Goal: Information Seeking & Learning: Learn about a topic

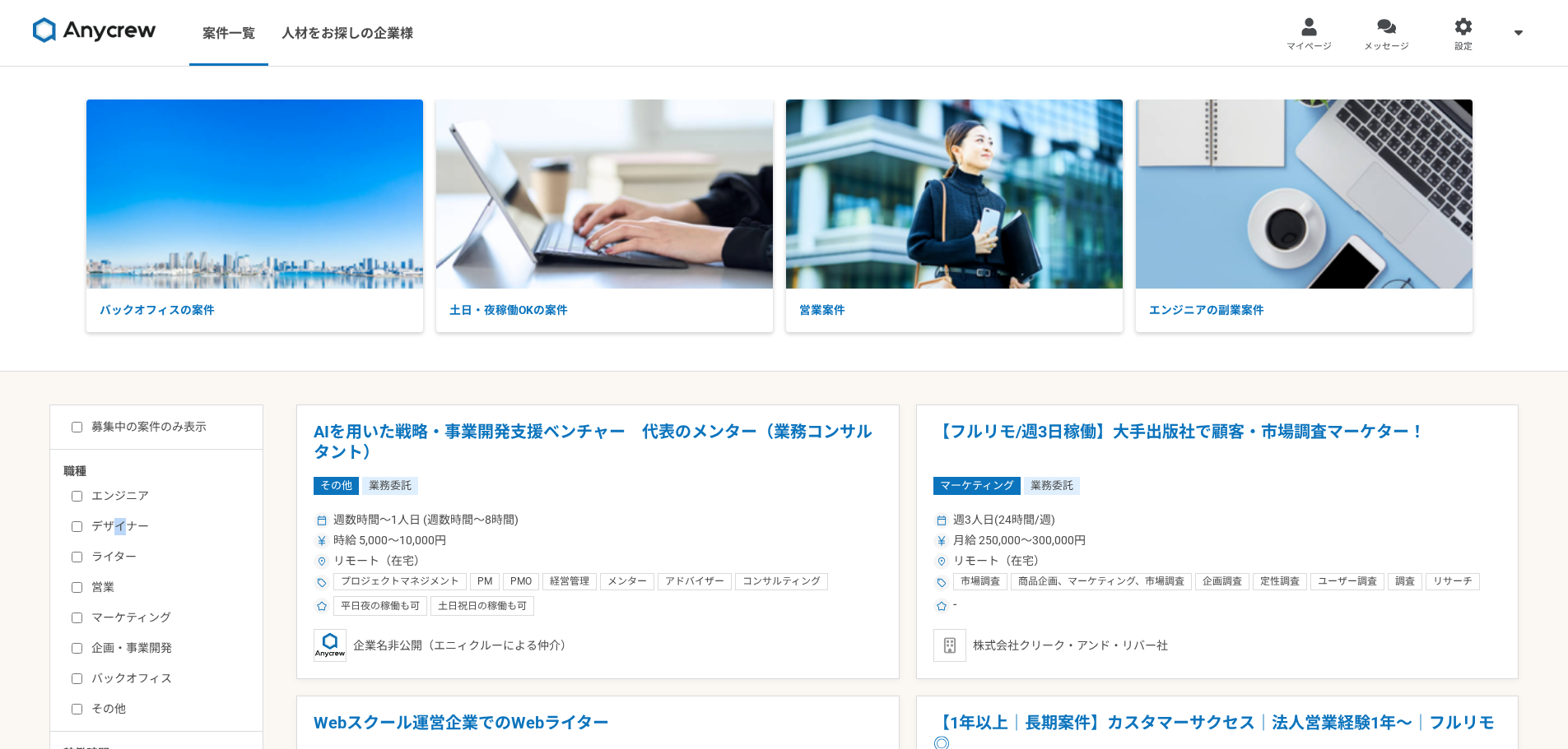
click at [119, 524] on label "デザイナー" at bounding box center [166, 527] width 189 height 17
drag, startPoint x: 78, startPoint y: 525, endPoint x: 89, endPoint y: 493, distance: 33.8
click at [80, 522] on input "デザイナー" at bounding box center [77, 527] width 11 height 11
checkbox input "true"
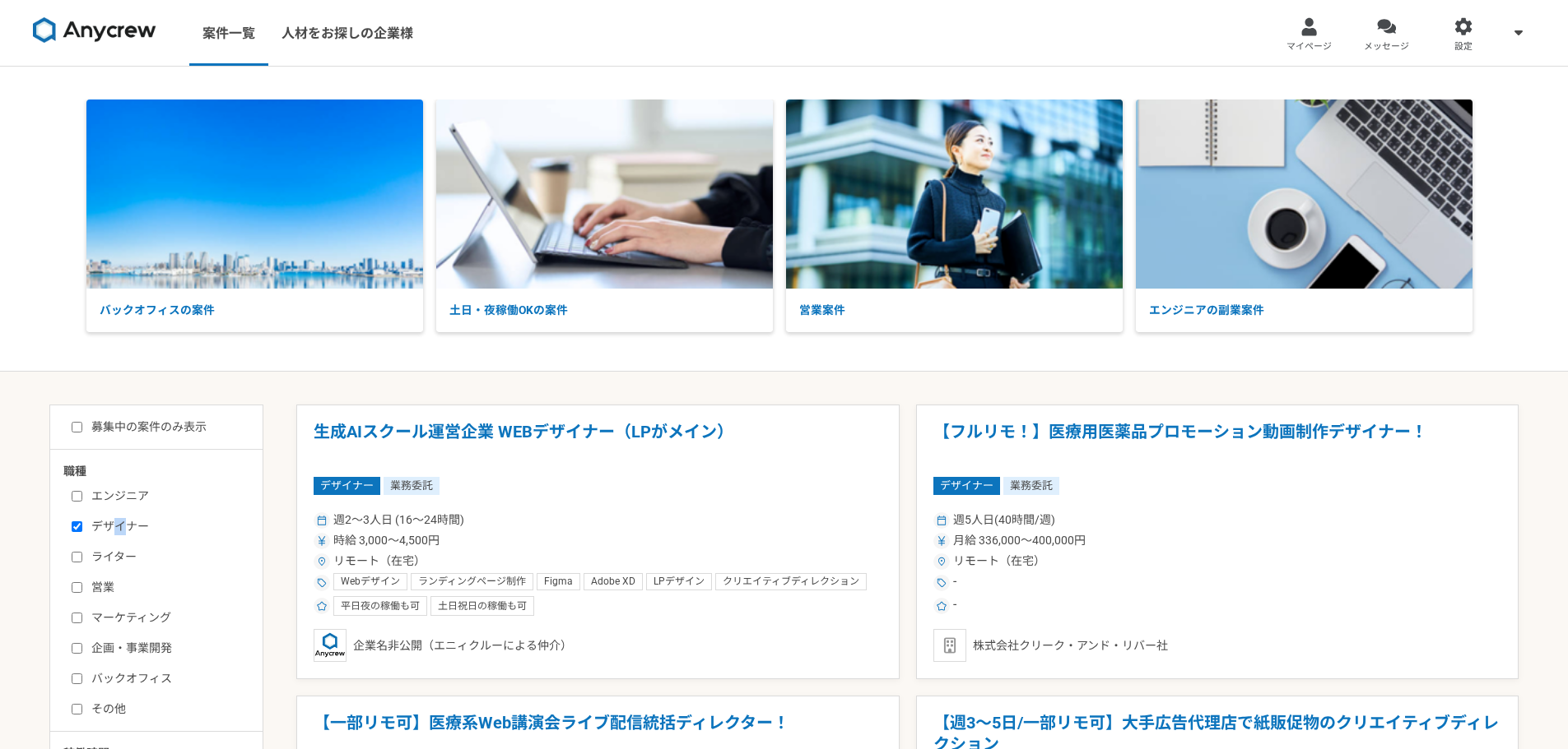
click at [81, 429] on input "募集中の案件のみ表示" at bounding box center [77, 427] width 11 height 11
checkbox input "true"
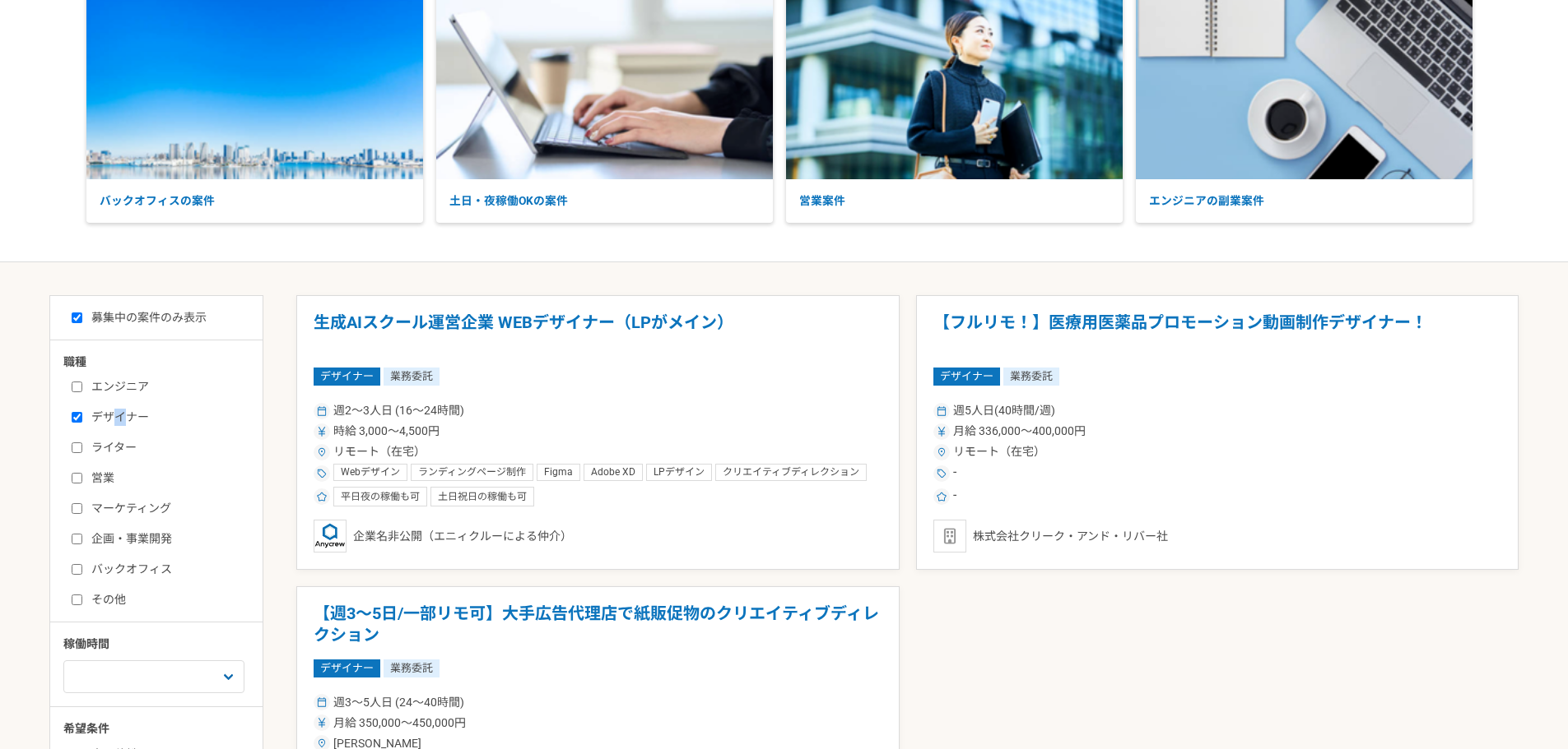
scroll to position [329, 0]
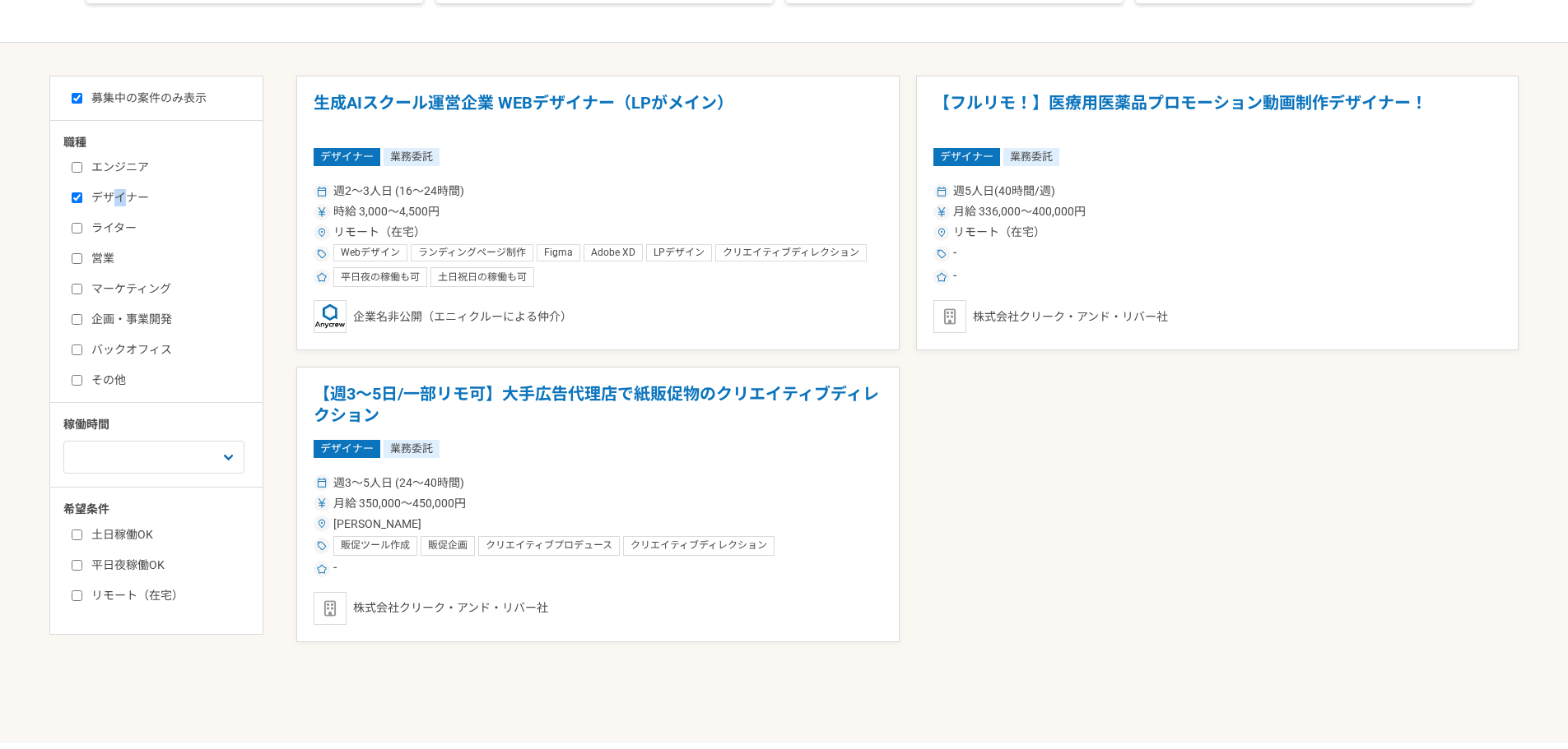
click at [76, 595] on input "リモート（在宅）" at bounding box center [77, 596] width 11 height 11
checkbox input "true"
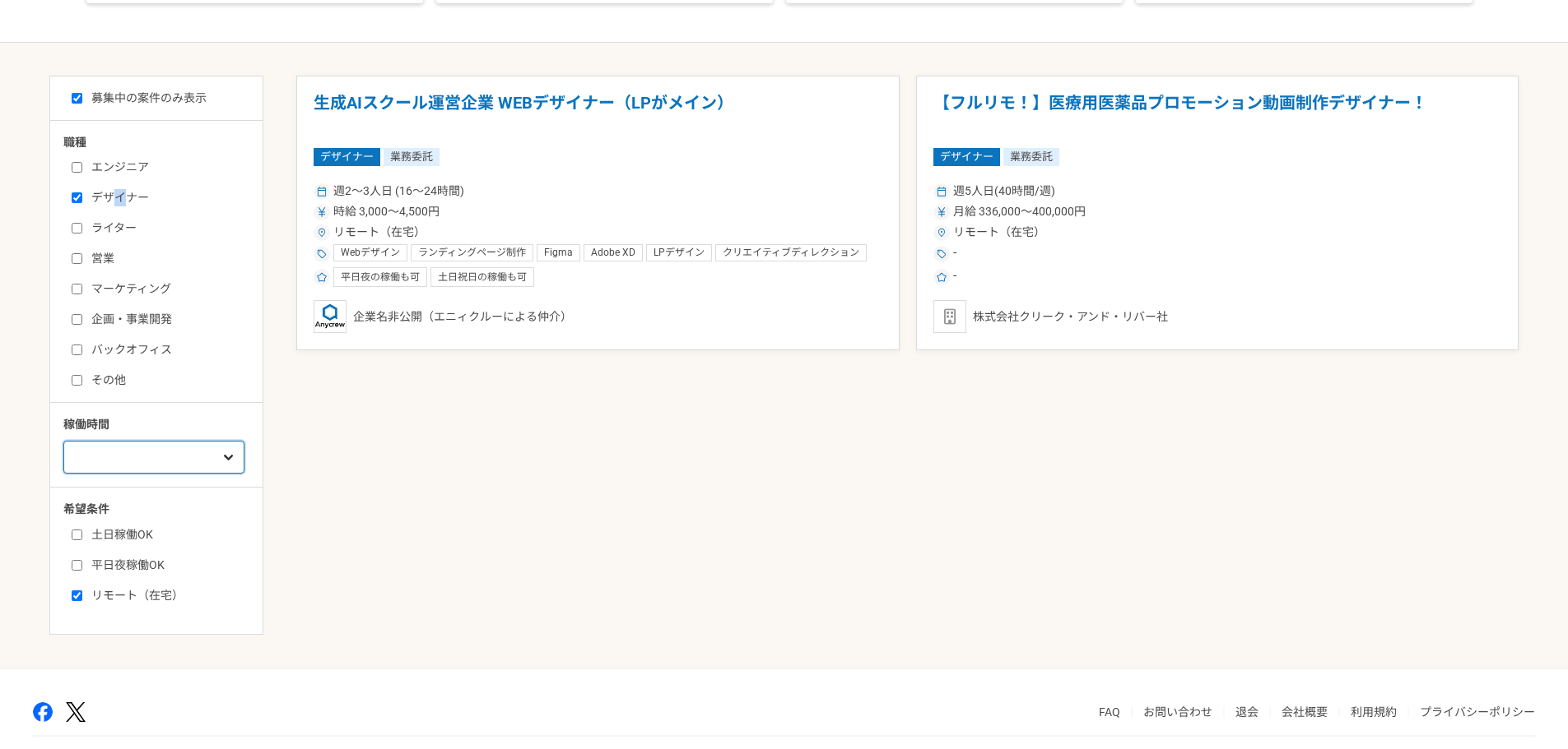
click at [220, 455] on select "週1人日（8時間）以下 週2人日（16時間）以下 週3人日（24時間）以下 週4人日（32時間）以下 週5人日（40時間）以下" at bounding box center [154, 457] width 181 height 33
click at [501, 561] on div "生成AIスクール運営企業 WEBデザイナー（LPがメイン） デザイナー 業務委託 週2〜3人日 (16〜24時間) 時給 3,000〜4,500円 リモート（…" at bounding box center [908, 372] width 1222 height 593
click at [692, 112] on h1 "生成AIスクール運営企業 WEBデザイナー（LPがメイン）" at bounding box center [598, 114] width 569 height 42
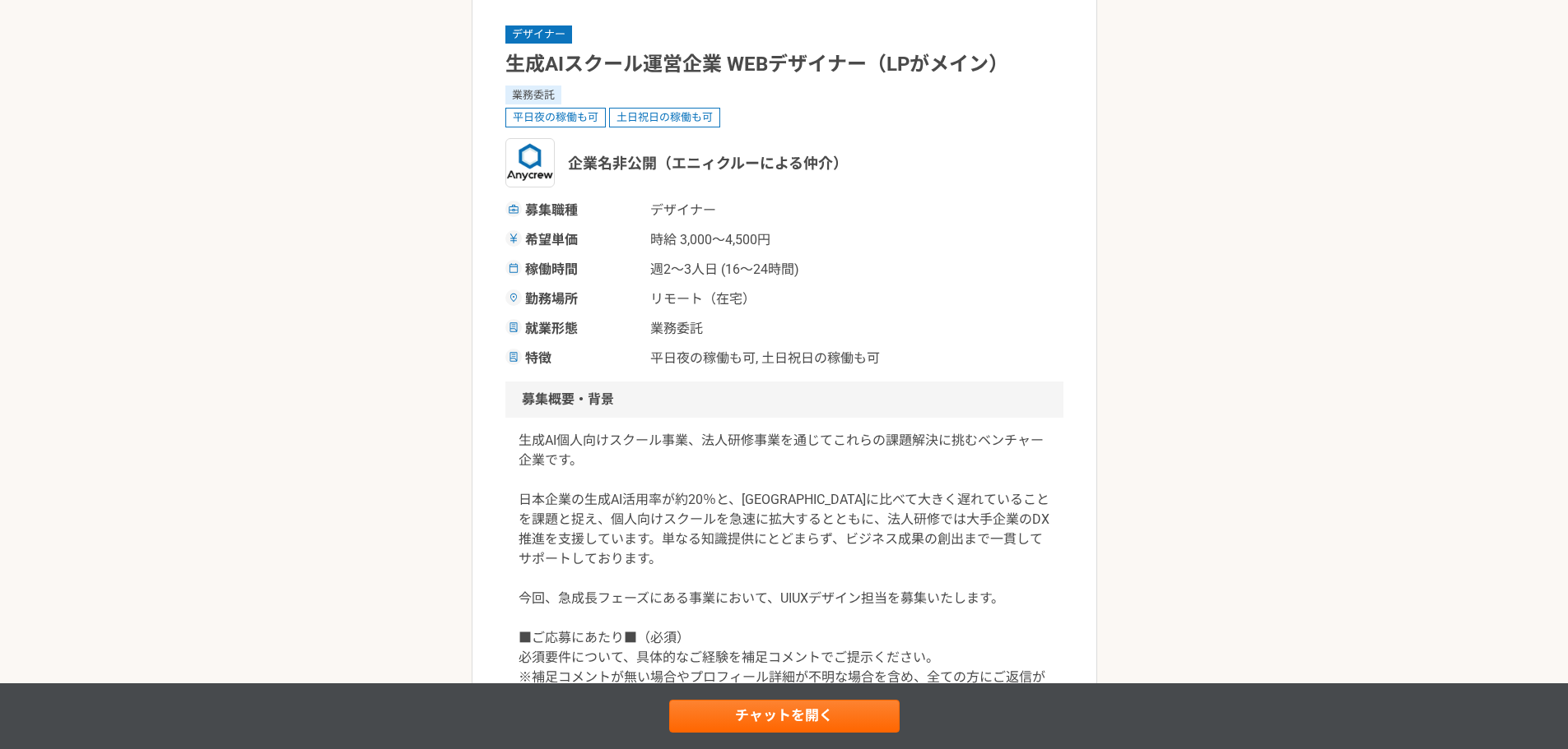
scroll to position [329, 0]
